Goal: Information Seeking & Learning: Learn about a topic

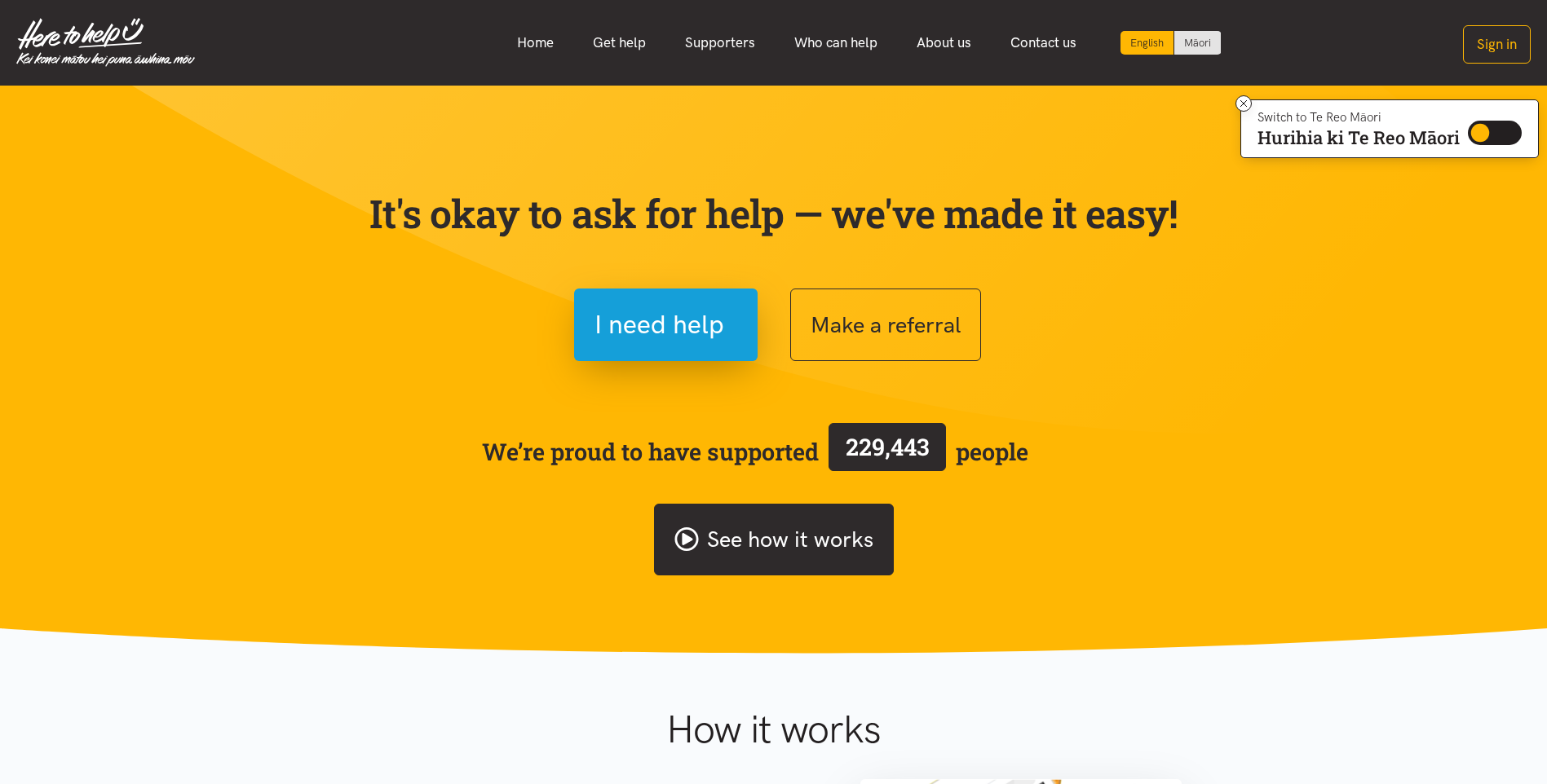
click at [815, 525] on link "See how it works" at bounding box center [774, 540] width 240 height 73
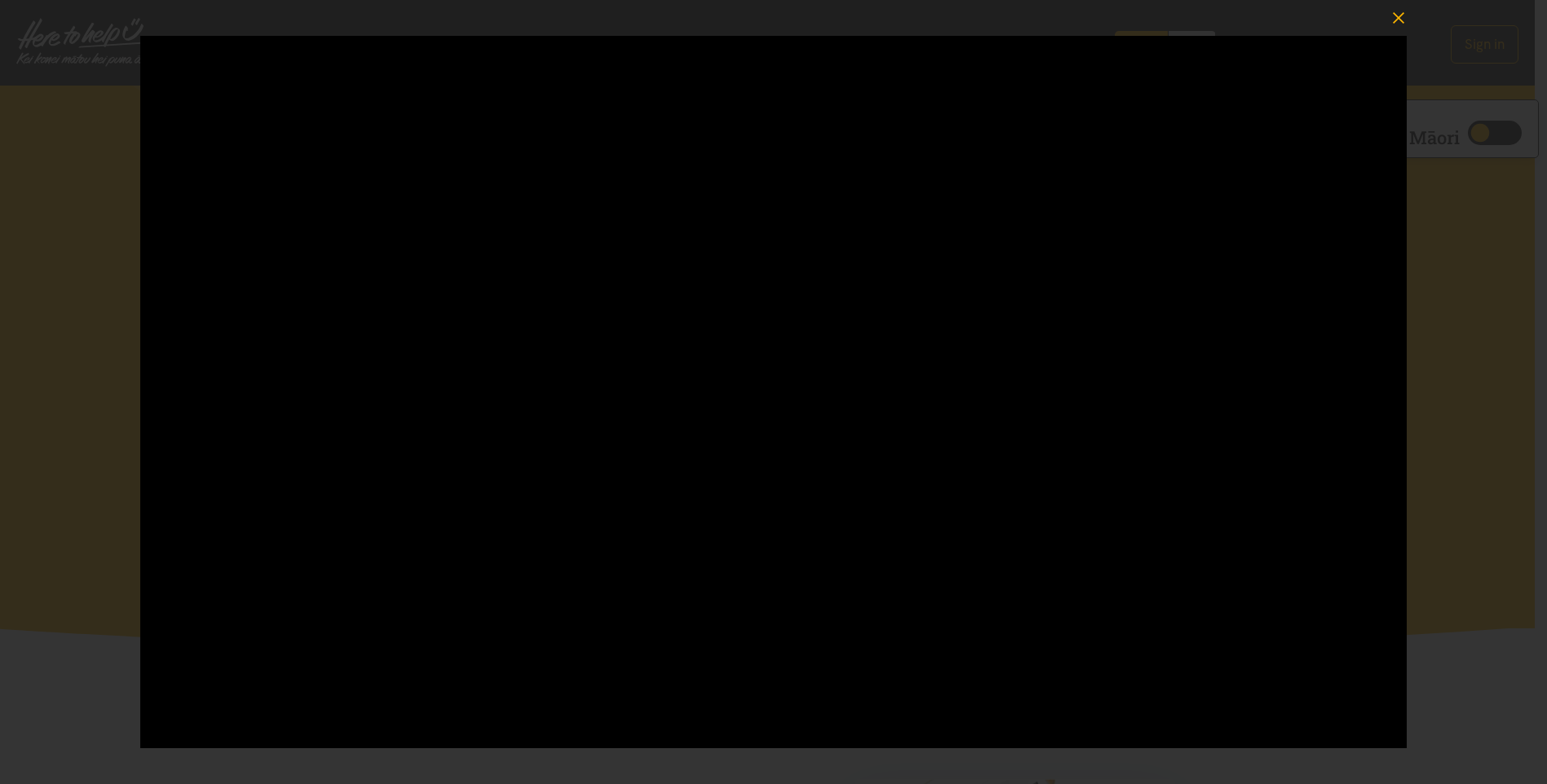
click at [1401, 15] on icon "button" at bounding box center [1398, 18] width 23 height 23
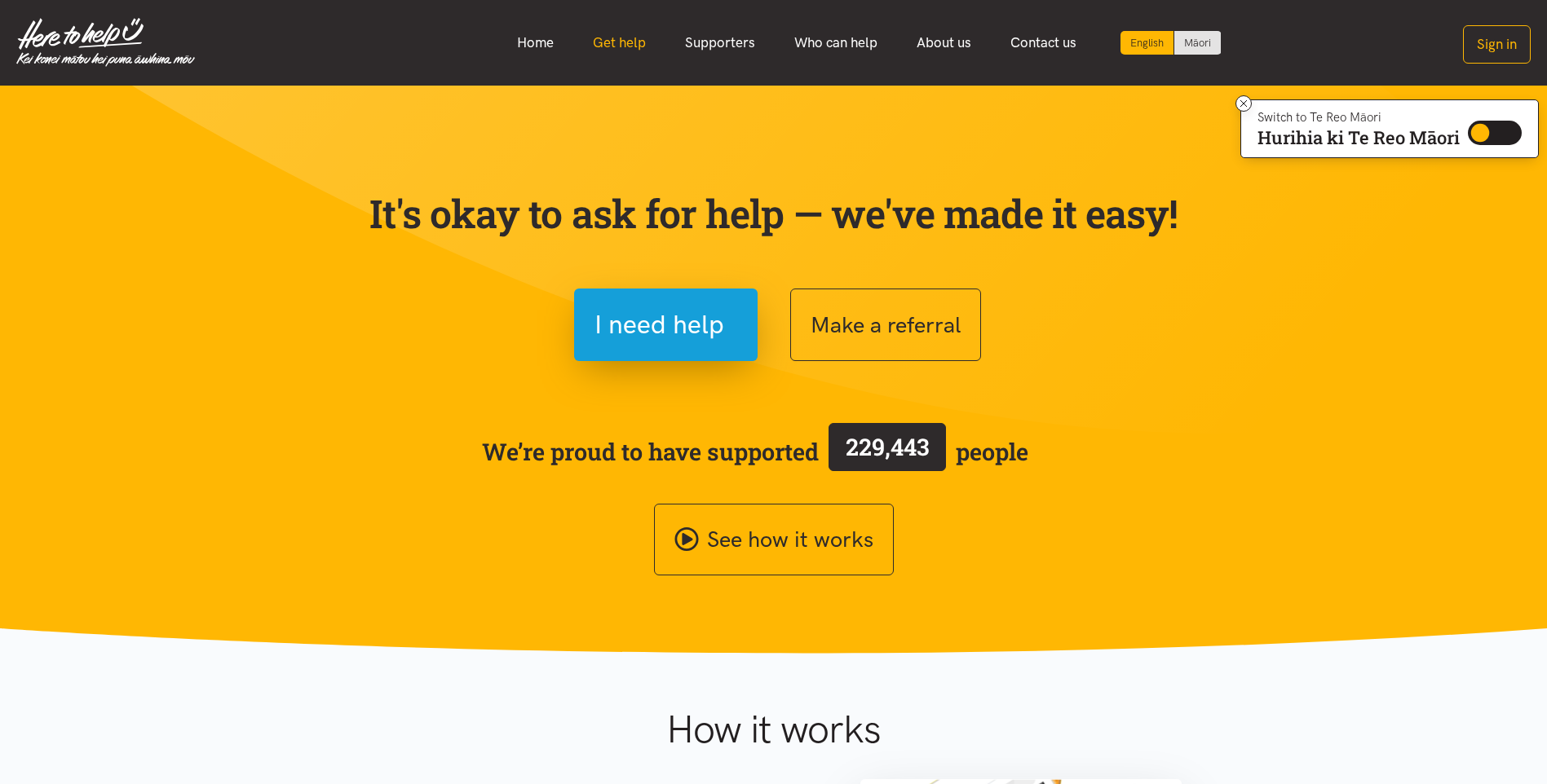
click at [608, 43] on link "Get help" at bounding box center [619, 43] width 92 height 35
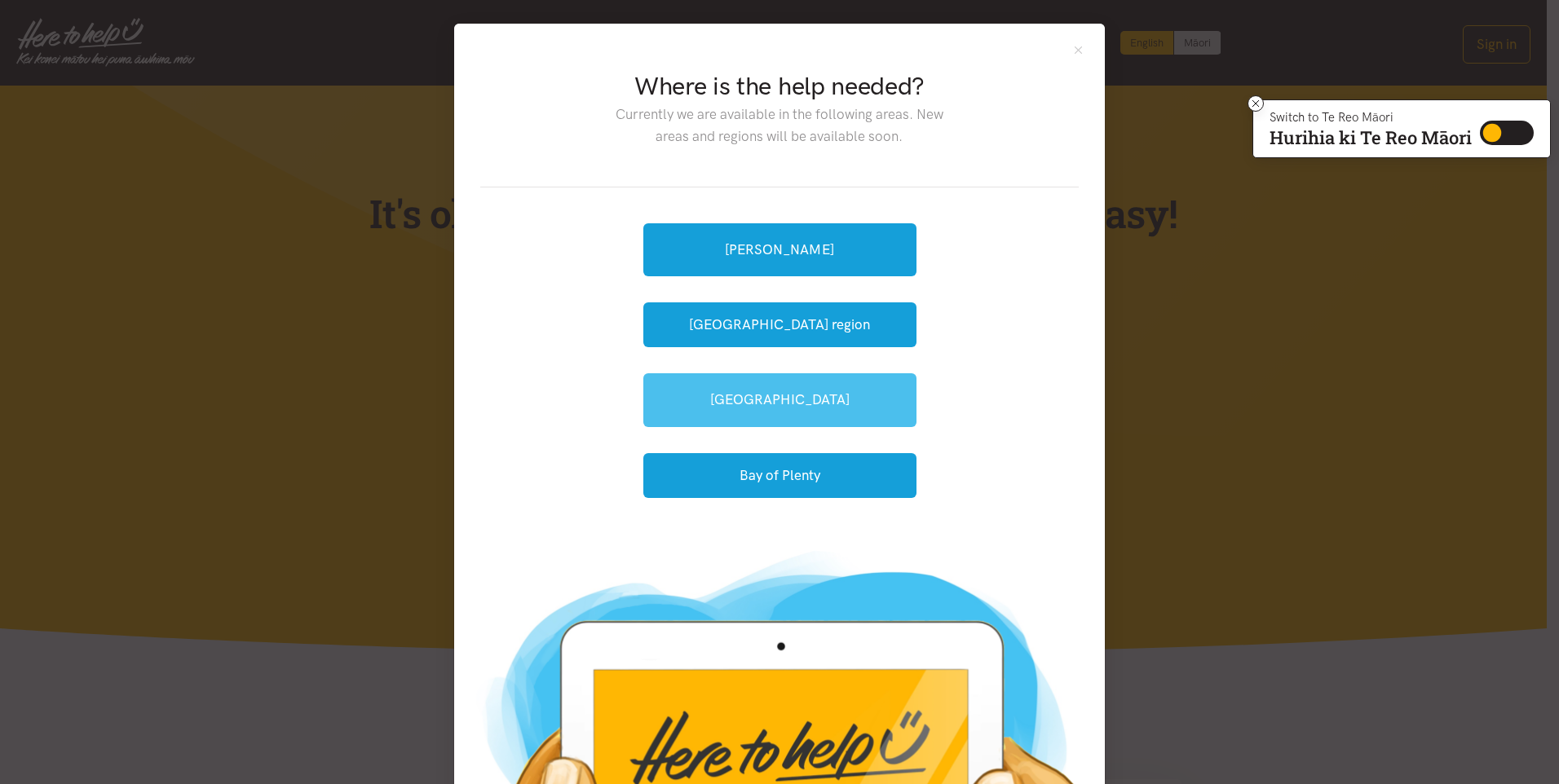
click at [766, 403] on link "[GEOGRAPHIC_DATA]" at bounding box center [780, 399] width 273 height 53
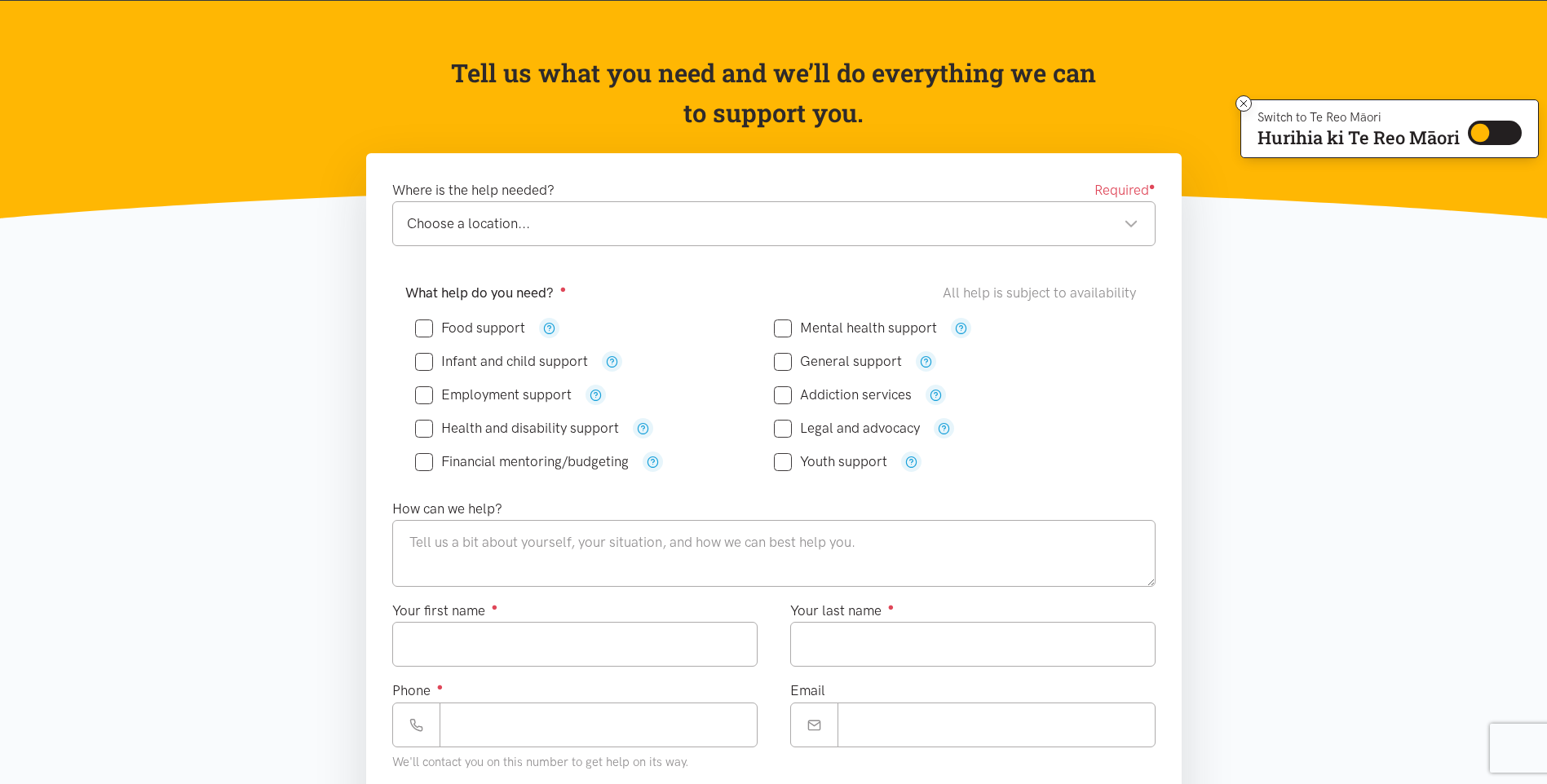
scroll to position [163, 0]
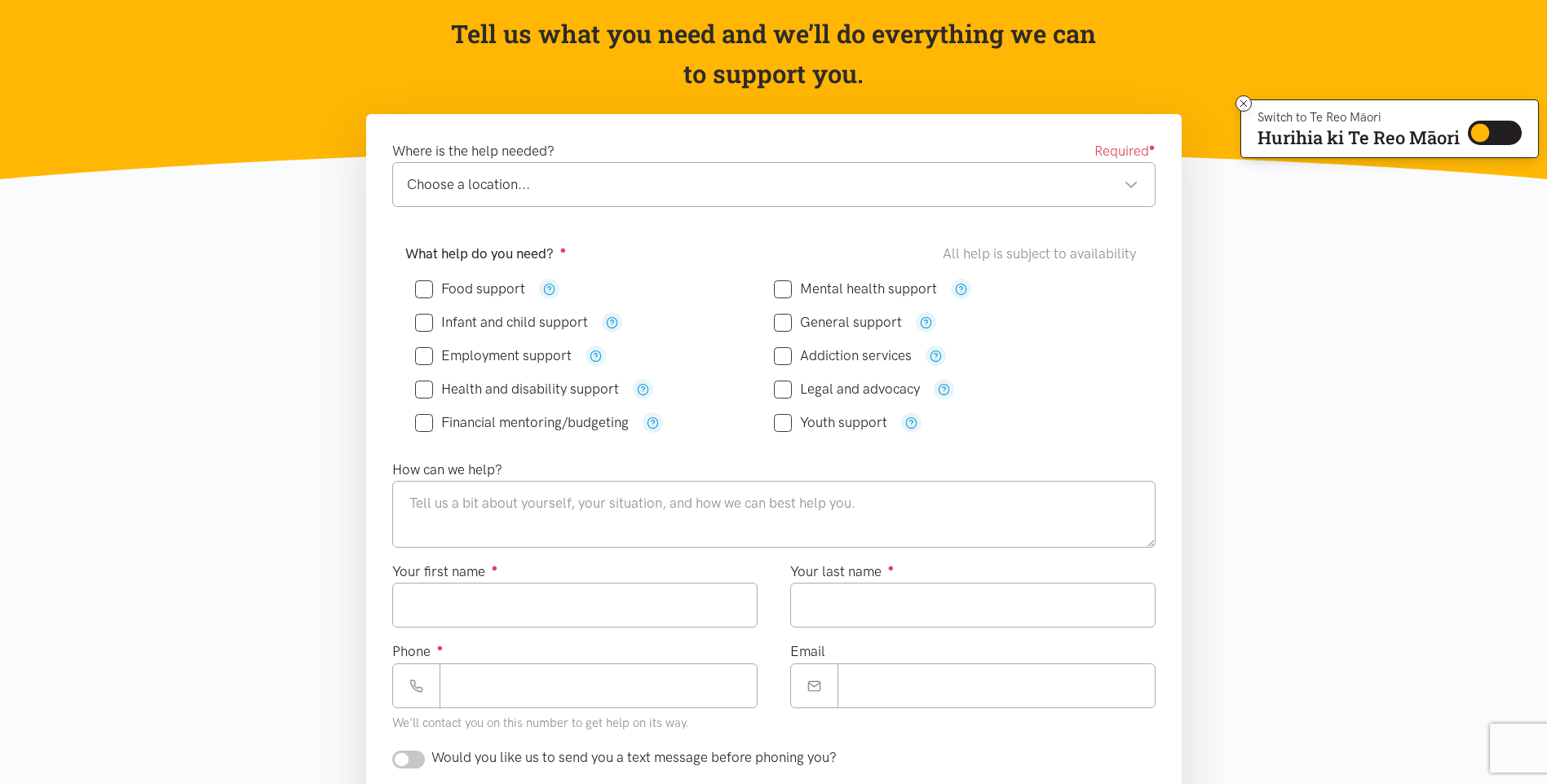
click at [429, 358] on input "Employment support" at bounding box center [493, 355] width 156 height 14
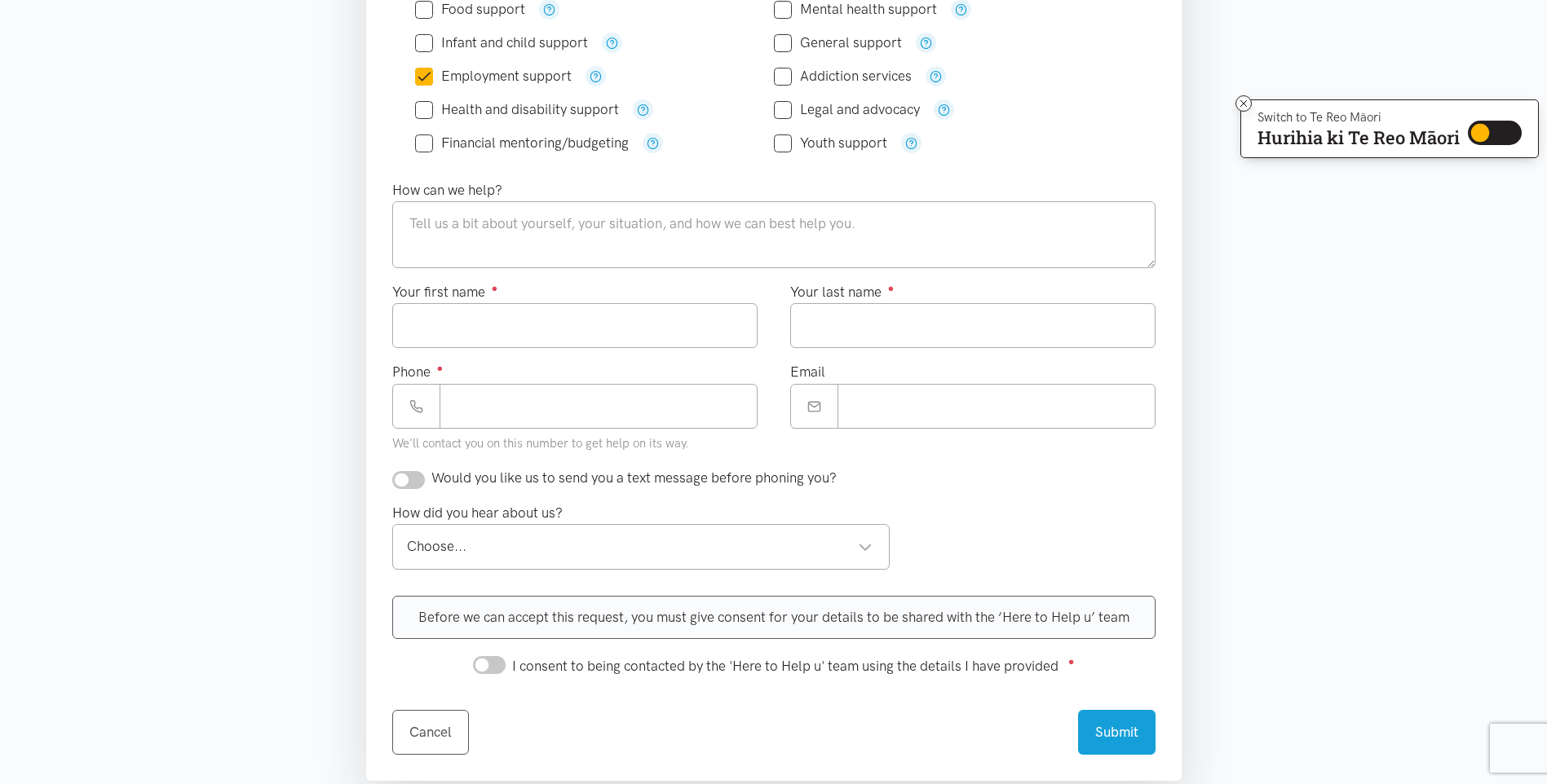
scroll to position [571, 0]
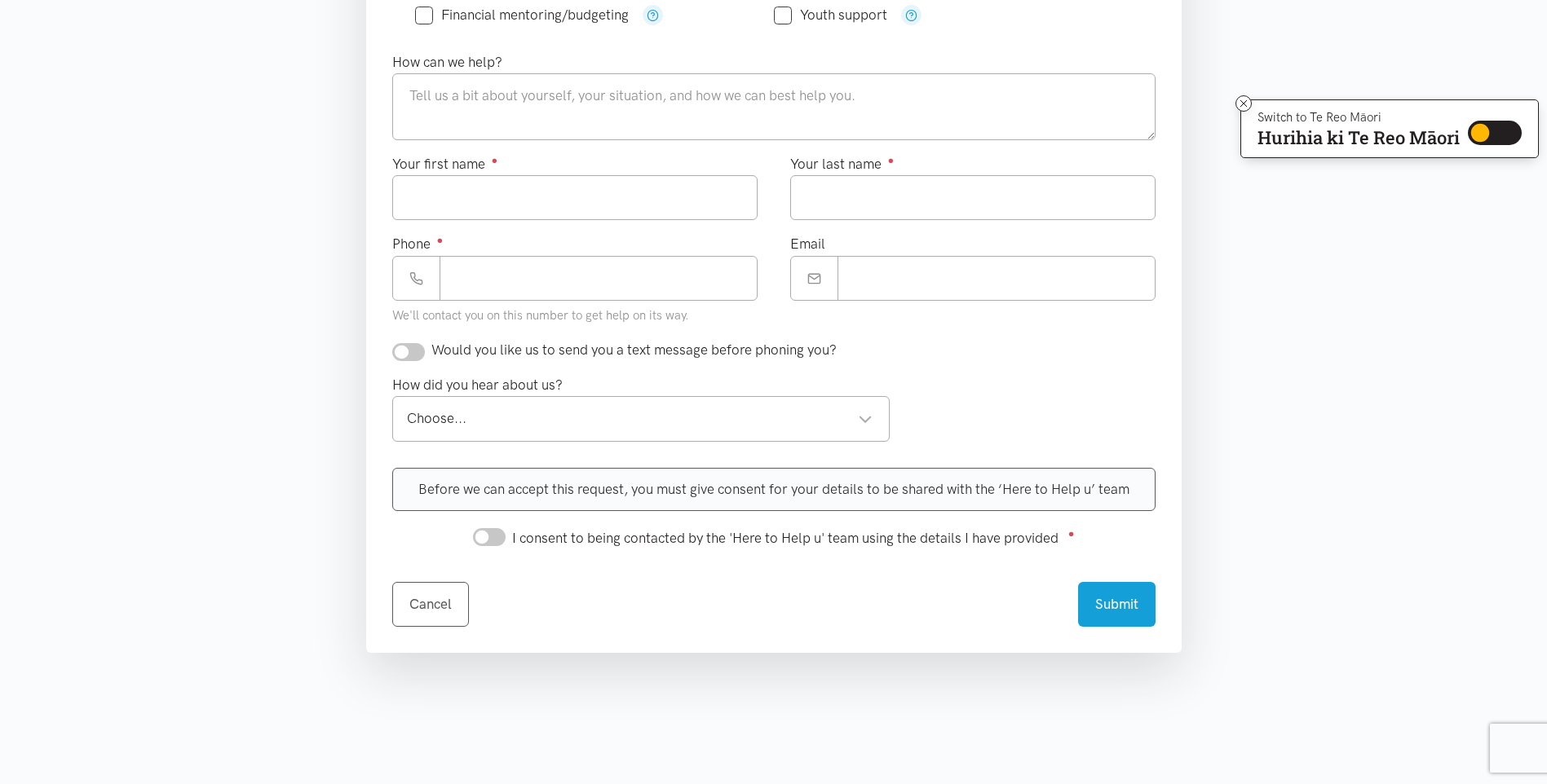
click at [874, 413] on div "Choose... Choose..." at bounding box center [642, 419] width 499 height 45
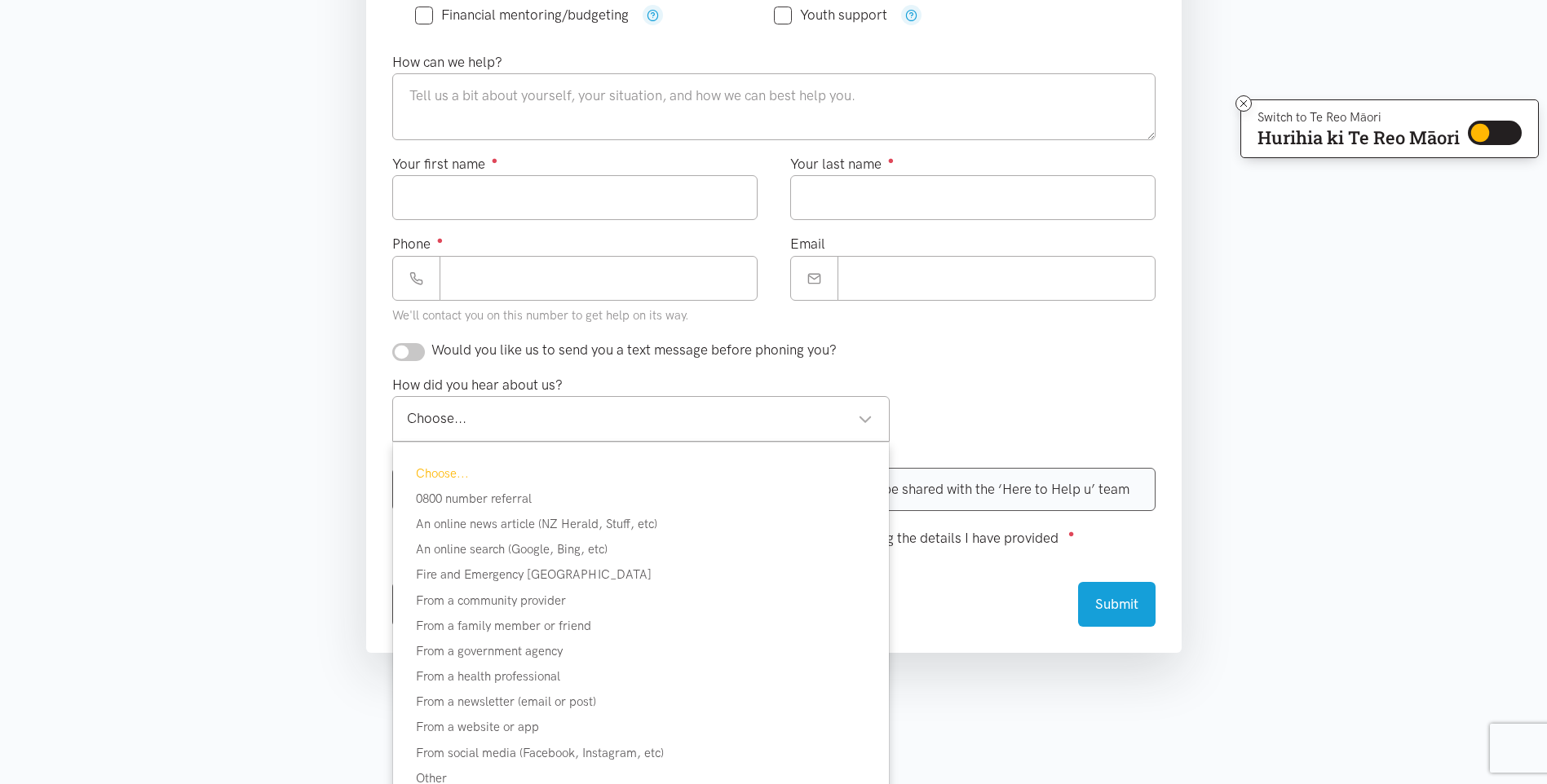
click at [874, 413] on div "Choose... Choose..." at bounding box center [642, 419] width 499 height 45
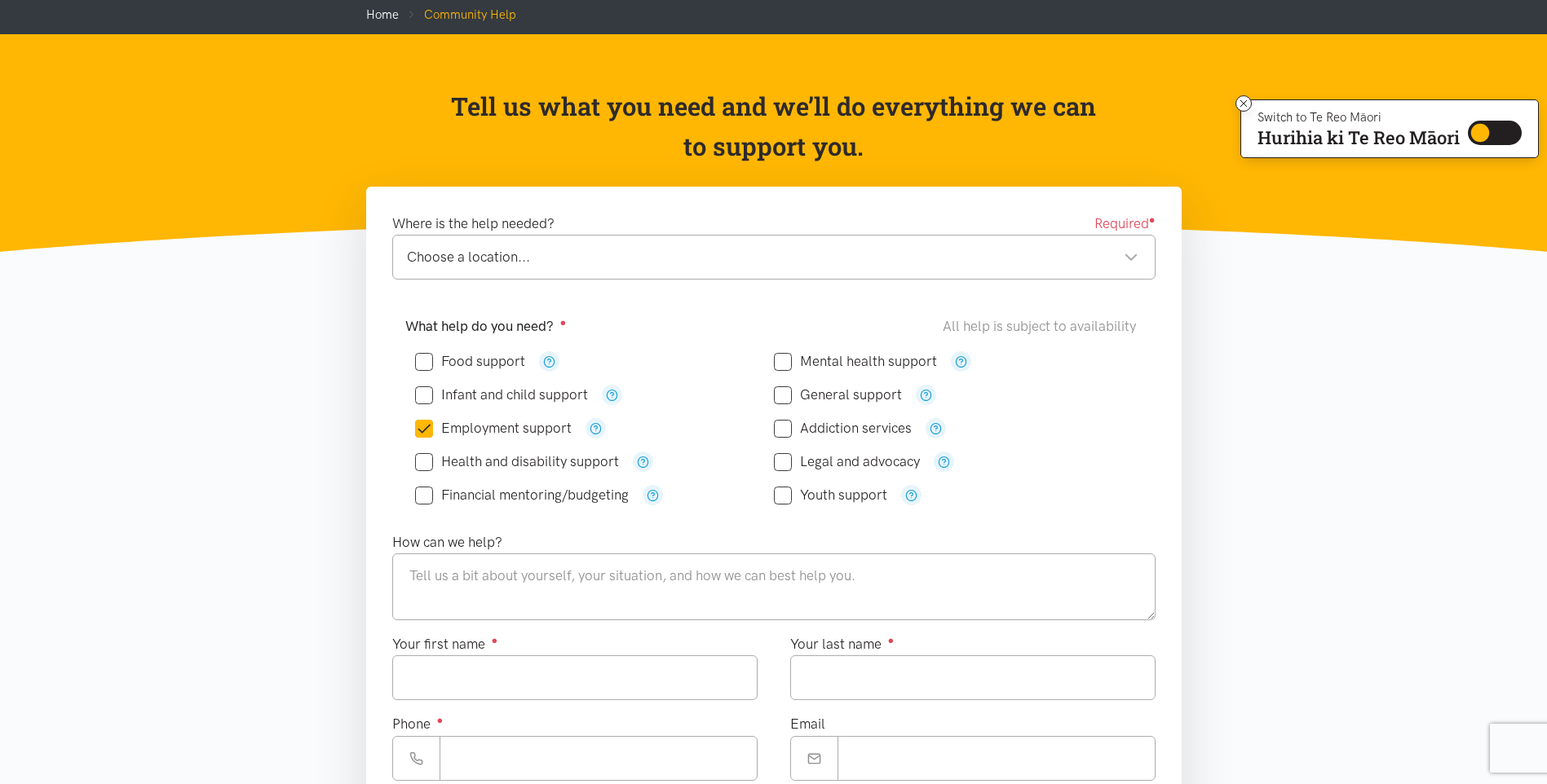
scroll to position [0, 0]
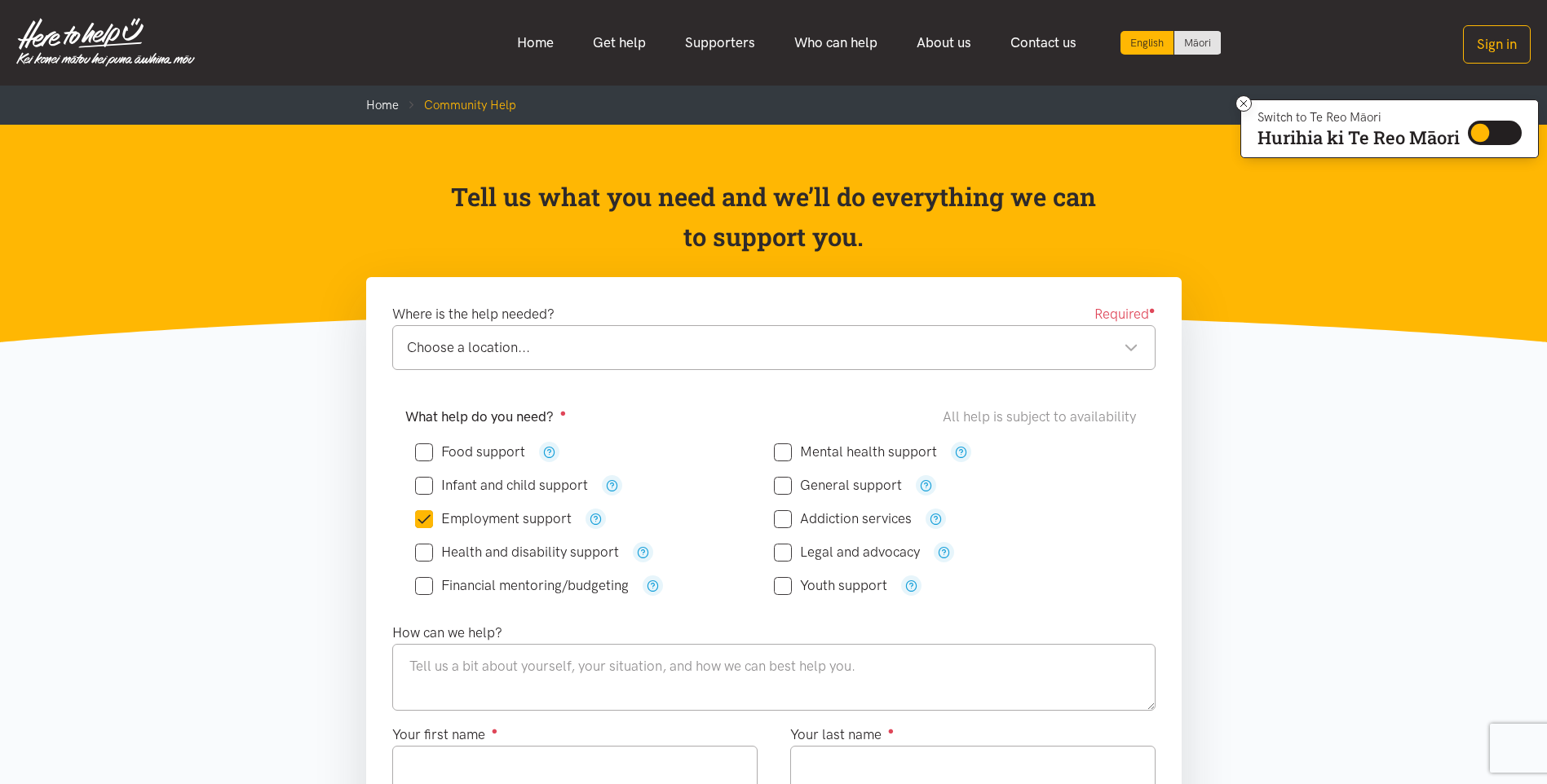
click at [433, 523] on input "Employment support" at bounding box center [493, 518] width 156 height 14
checkbox input "false"
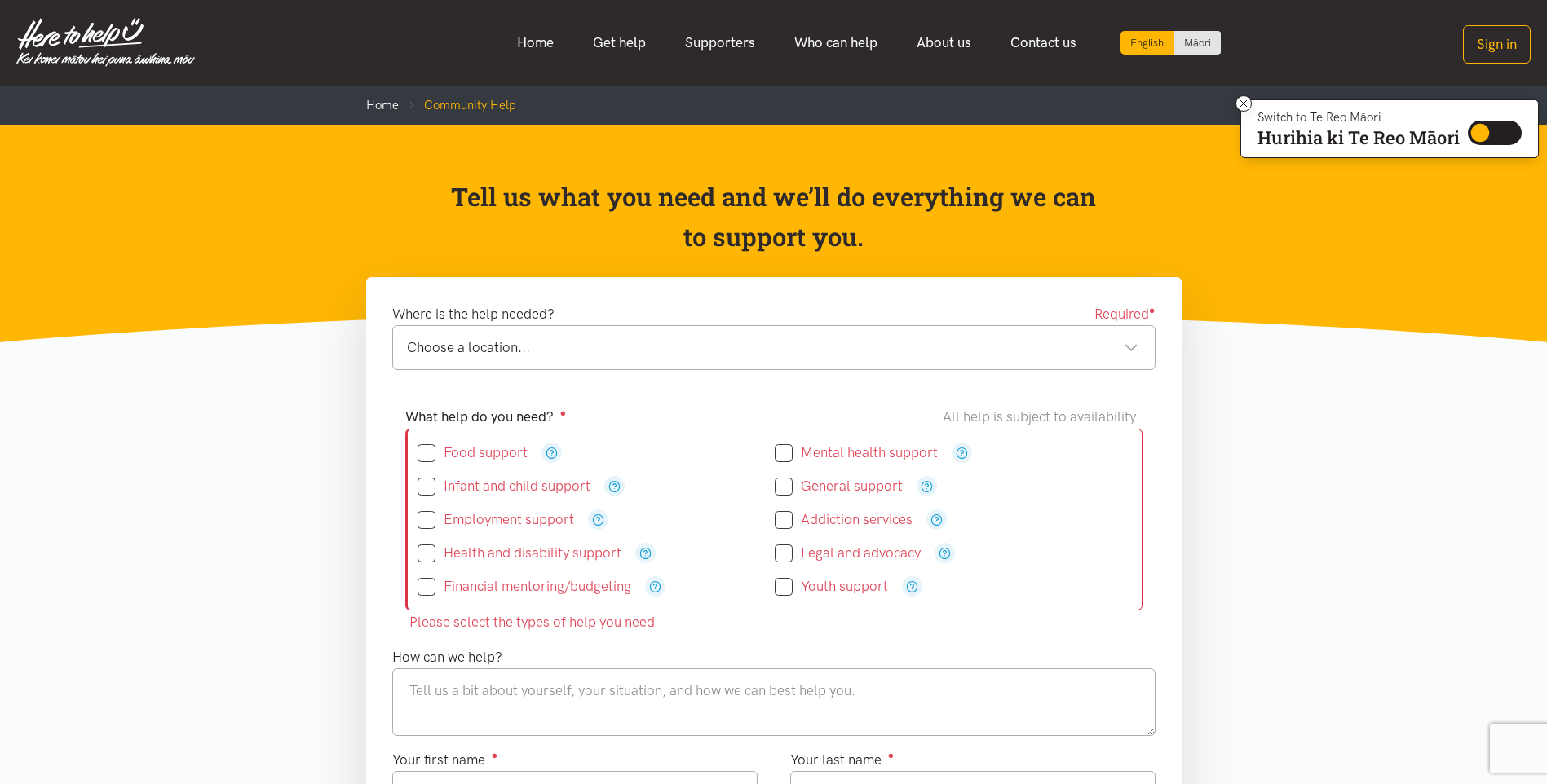
click at [615, 44] on link "Get help" at bounding box center [619, 43] width 92 height 35
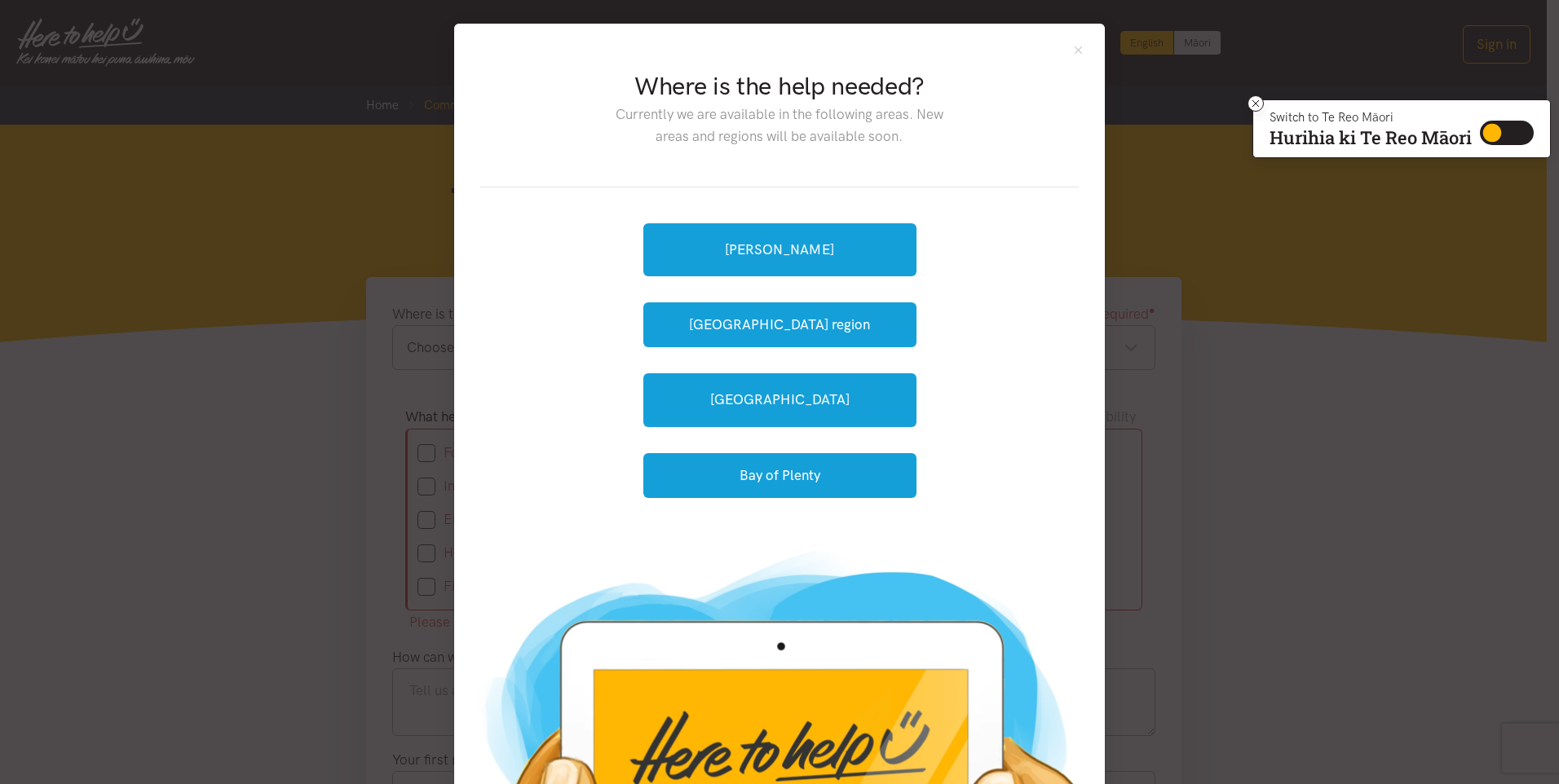
click at [1079, 48] on div "Where is the help needed? Currently we are available in the following areas. Ne…" at bounding box center [779, 278] width 650 height 511
click at [1073, 48] on button "Close" at bounding box center [1078, 49] width 14 height 14
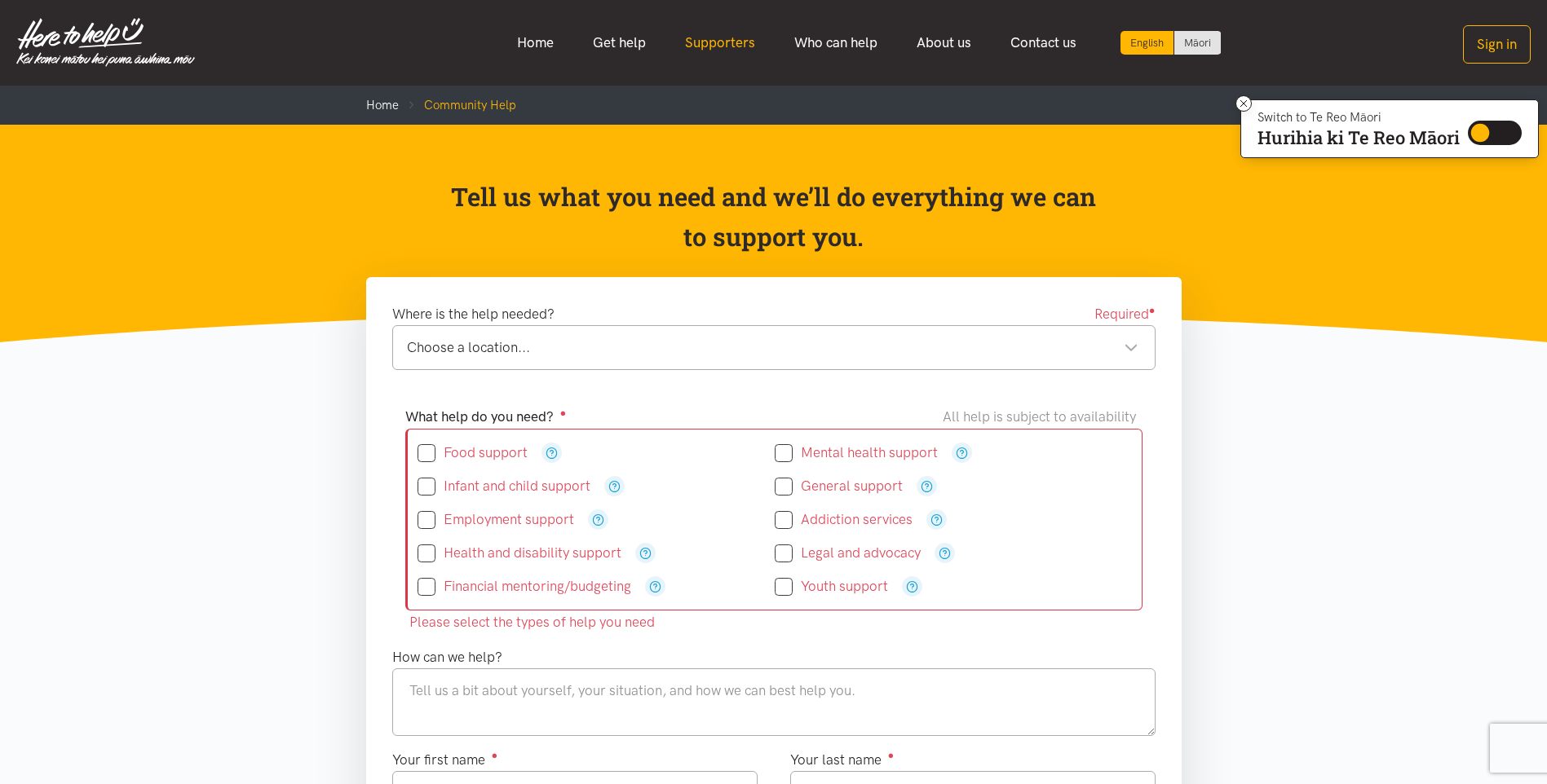
click at [750, 37] on link "Supporters" at bounding box center [719, 43] width 109 height 35
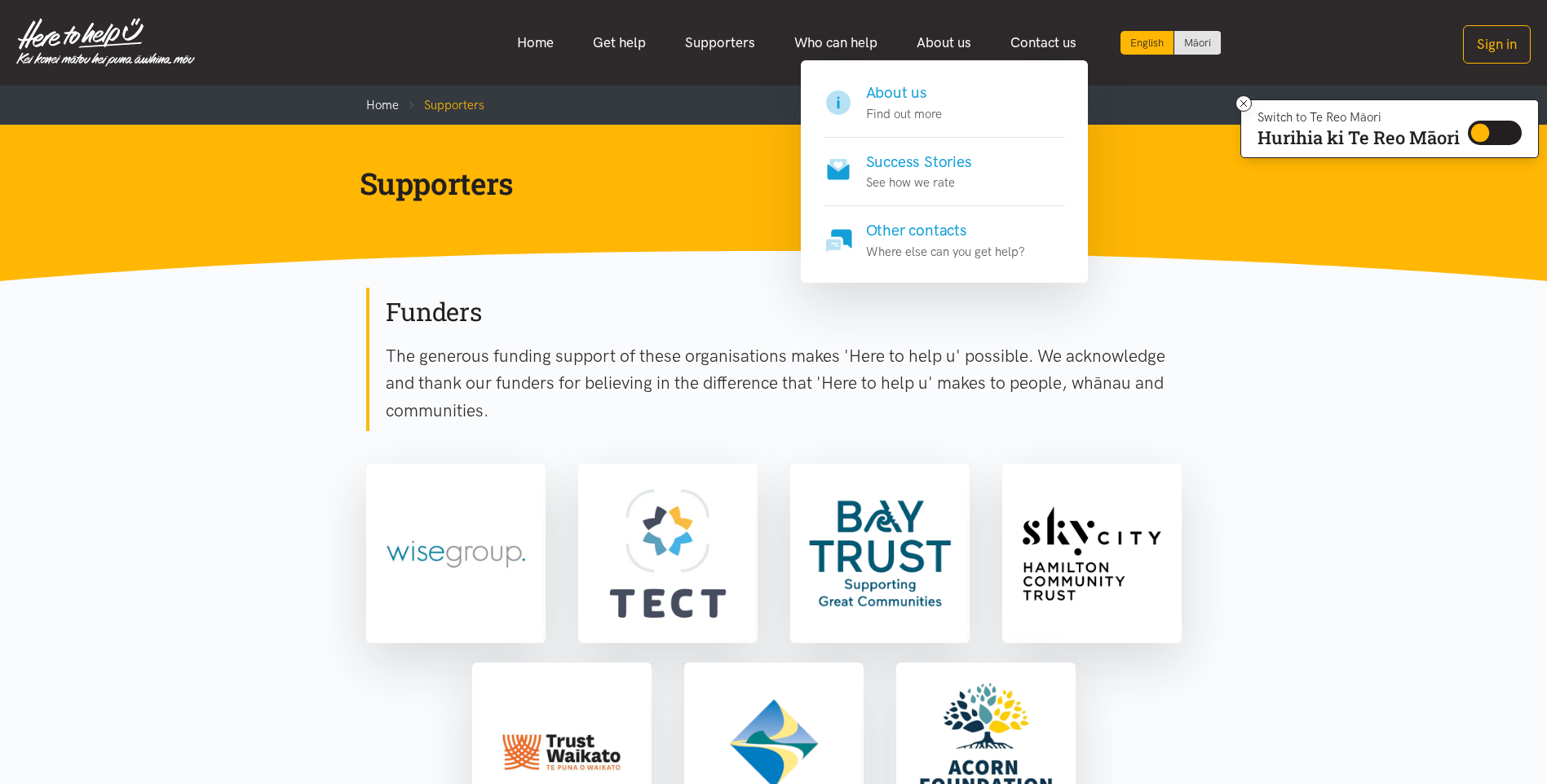
click at [905, 102] on h4 "About us" at bounding box center [904, 93] width 76 height 23
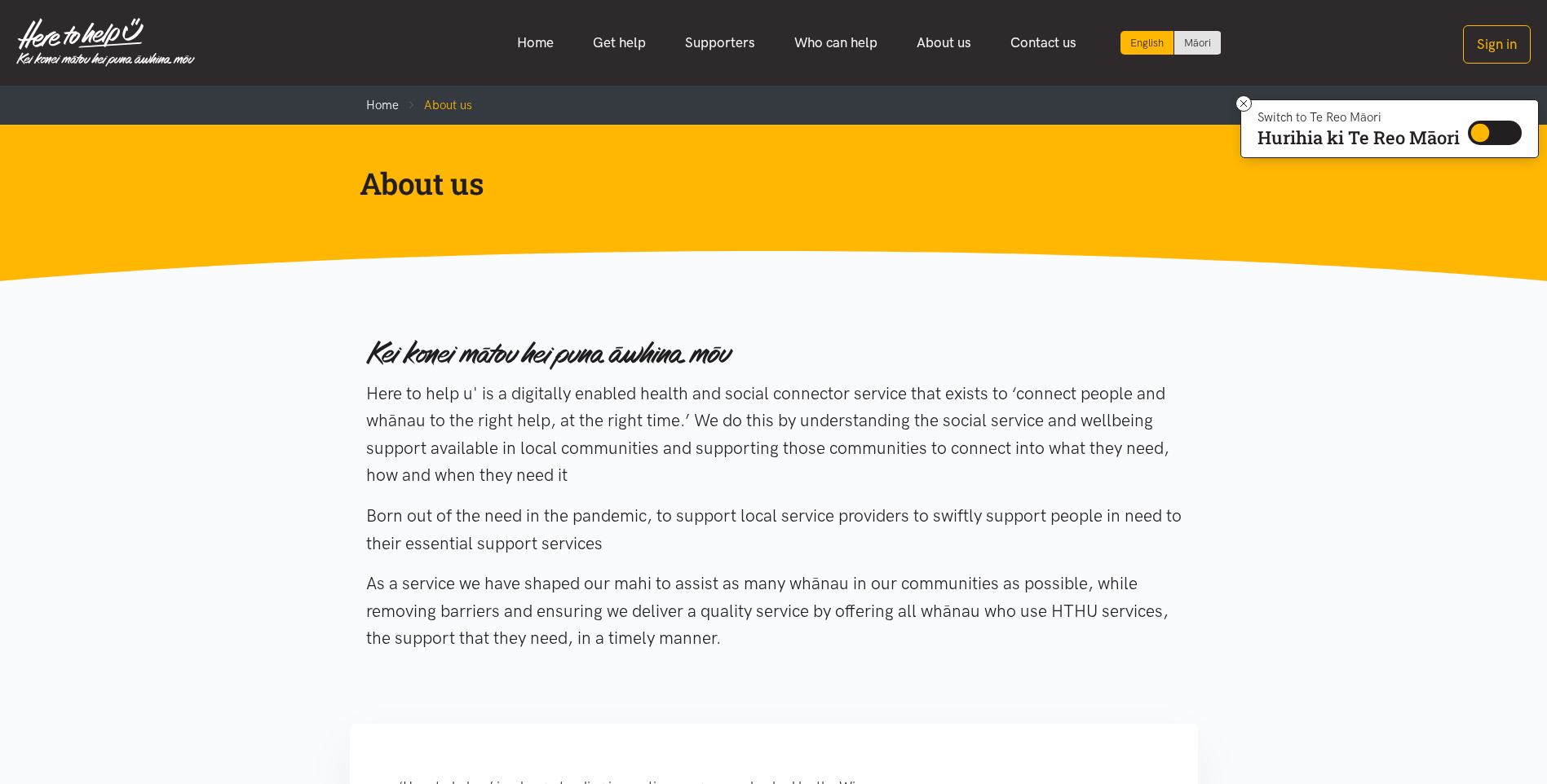
click at [877, 311] on section "Here to help u' is a digitally enabled health and social connector service that…" at bounding box center [773, 497] width 1547 height 432
click at [961, 313] on section "Here to help u' is a digitally enabled health and social connector service that…" at bounding box center [773, 497] width 1547 height 432
